Goal: Task Accomplishment & Management: Manage account settings

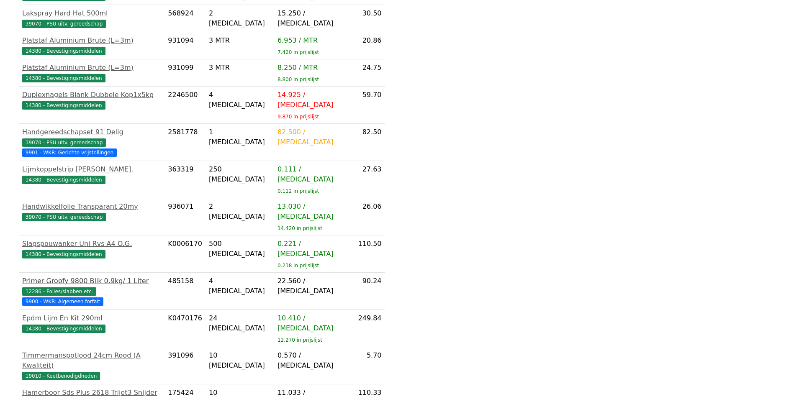
scroll to position [544, 0]
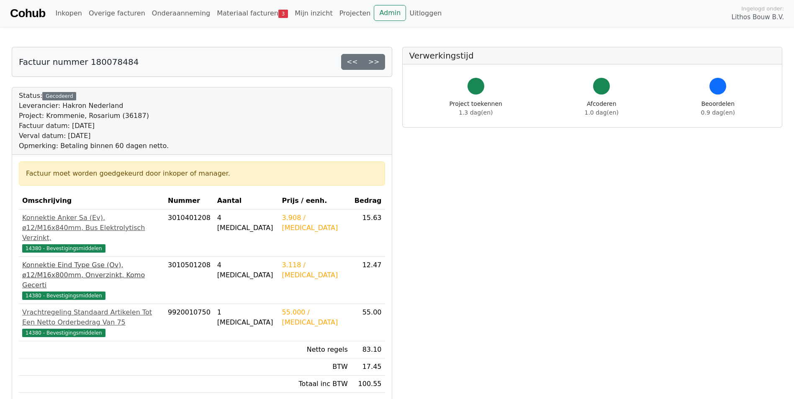
scroll to position [42, 0]
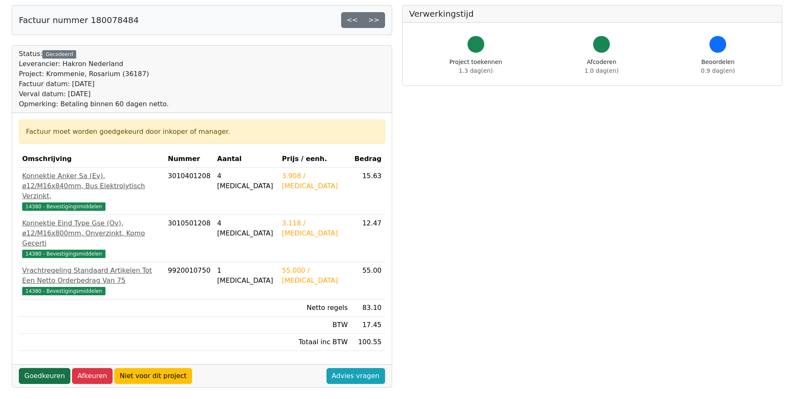
click at [40, 368] on link "Goedkeuren" at bounding box center [44, 376] width 51 height 16
